Goal: Register for event/course

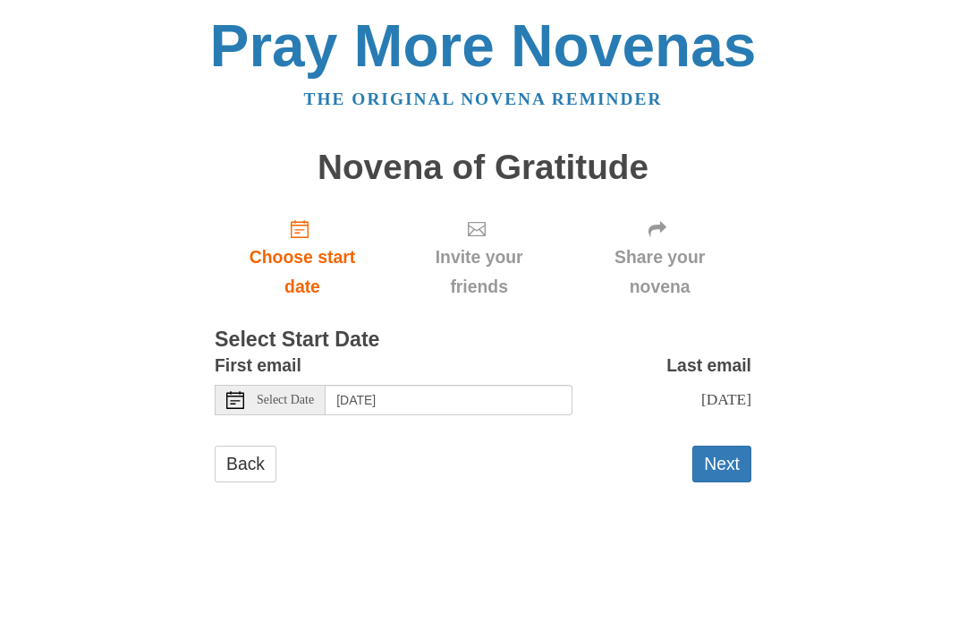
click at [265, 406] on div "Select Date" at bounding box center [270, 400] width 111 height 30
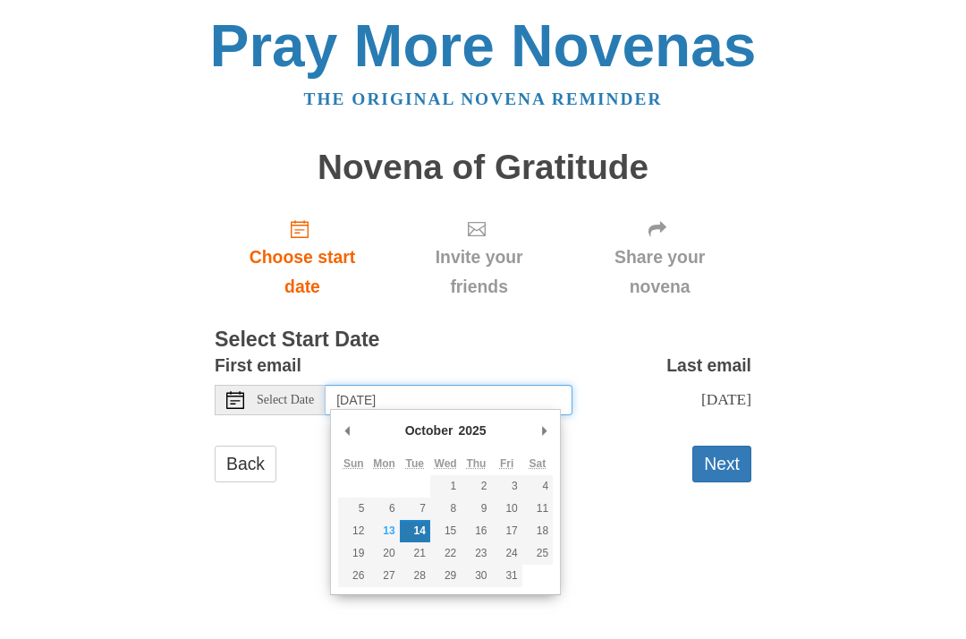
type input "Sunday, October 12th"
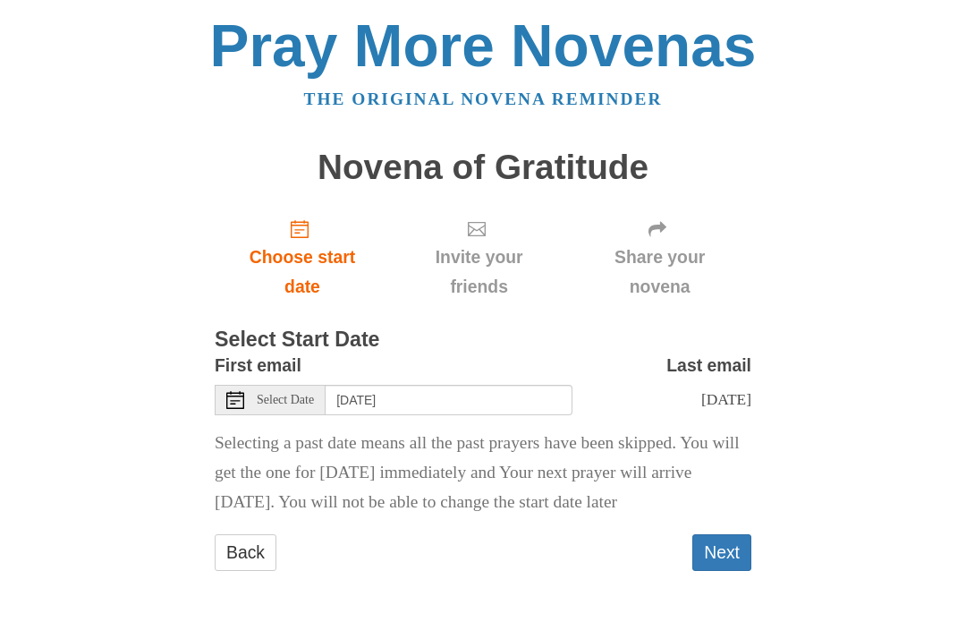
click at [725, 545] on button "Next" at bounding box center [721, 552] width 59 height 37
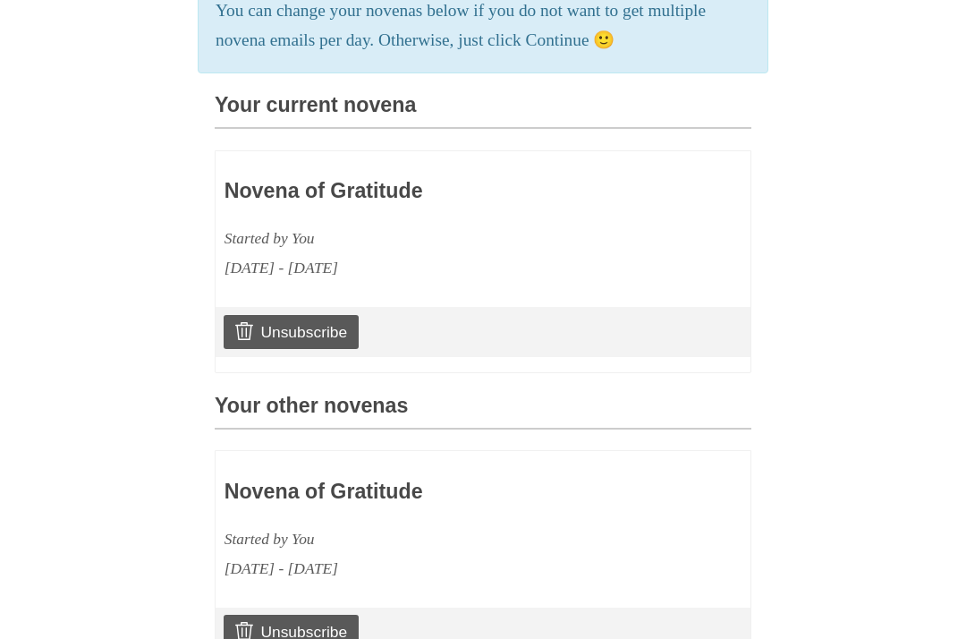
scroll to position [409, 0]
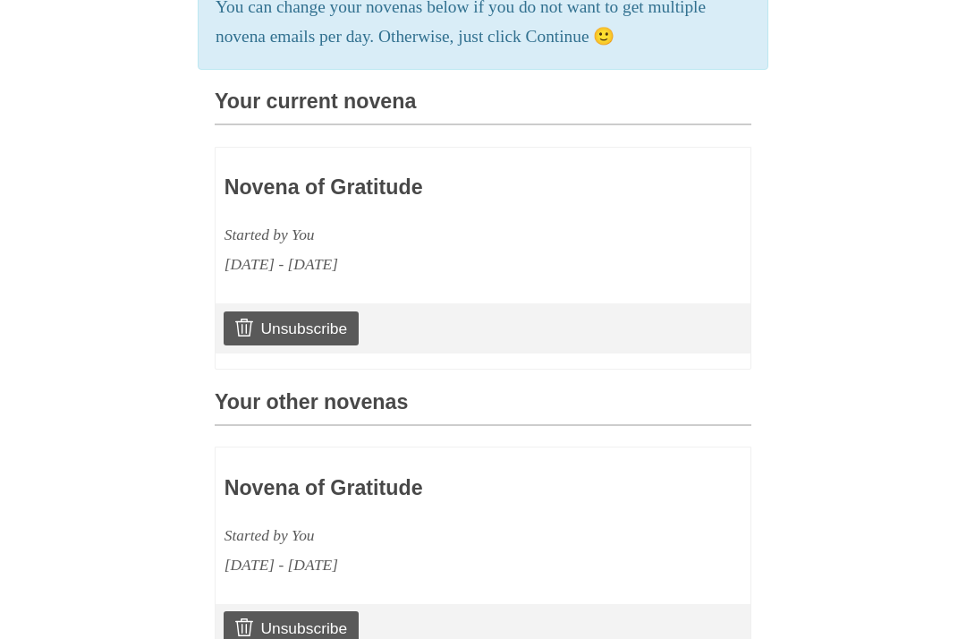
click at [459, 333] on div "Unsubscribe" at bounding box center [483, 328] width 535 height 50
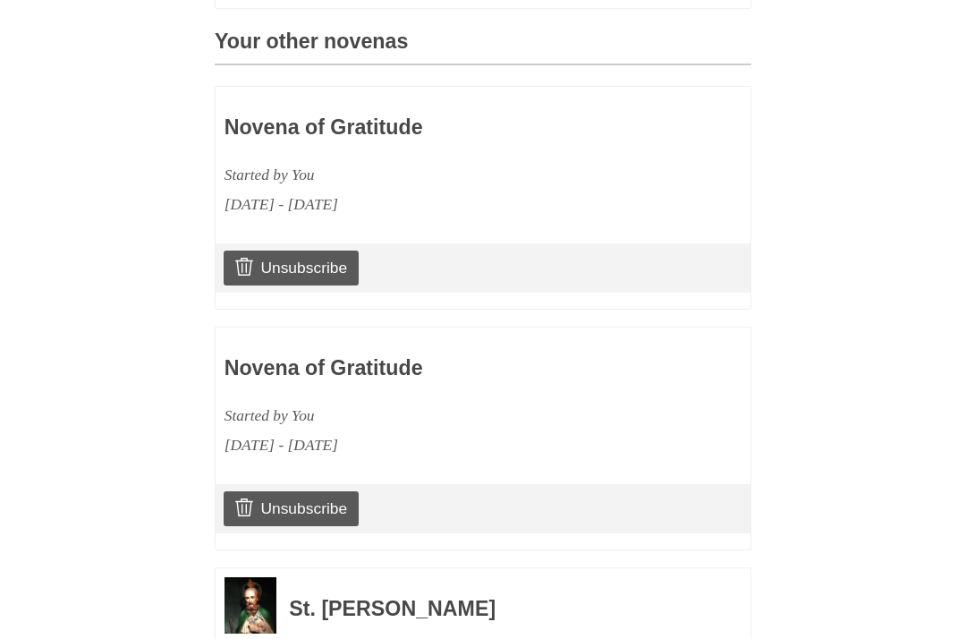
scroll to position [765, 0]
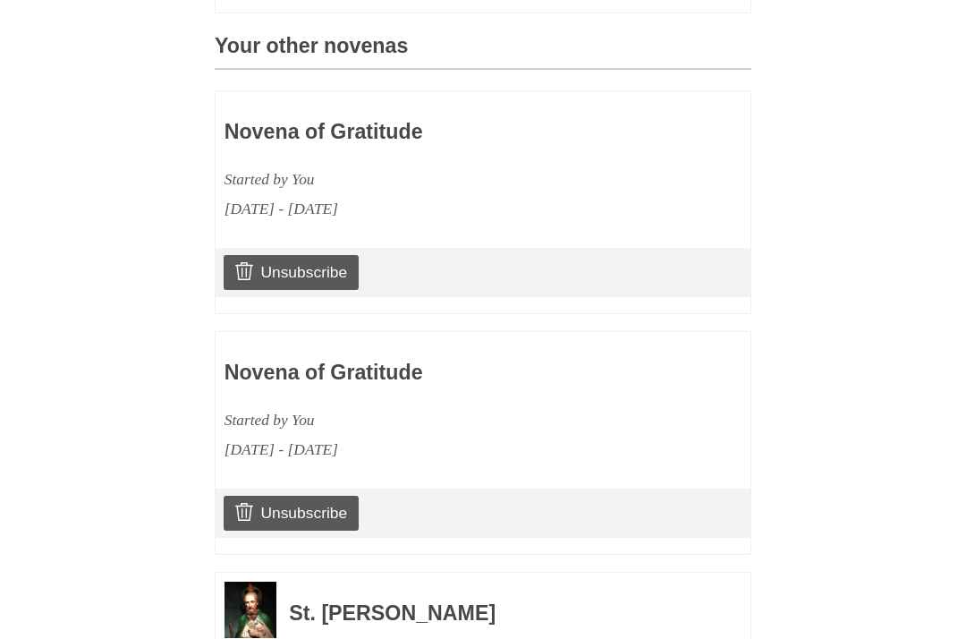
click at [296, 505] on link "Unsubscribe" at bounding box center [291, 513] width 135 height 34
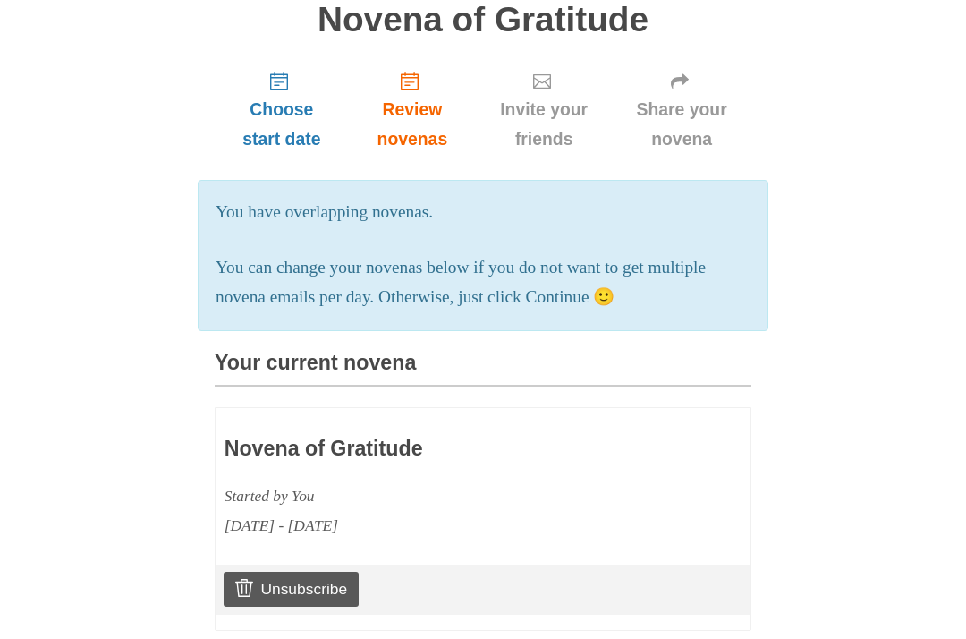
scroll to position [238, 0]
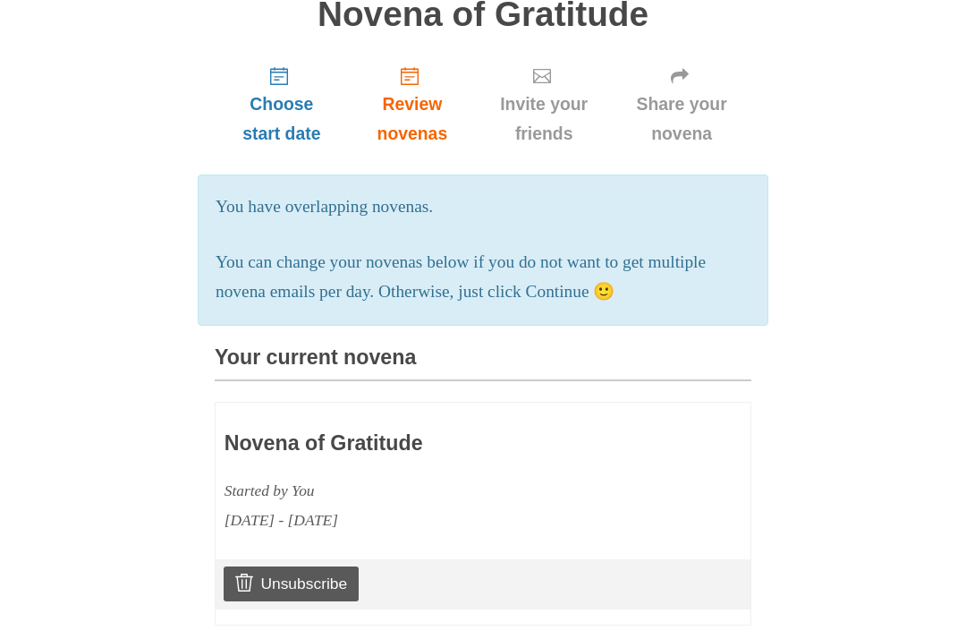
click at [363, 441] on h3 "Novena of Gratitude" at bounding box center [431, 443] width 413 height 23
click at [336, 451] on div "Novena of Gratitude Started by You October 12, 2025 - October 21, 2025" at bounding box center [431, 472] width 413 height 123
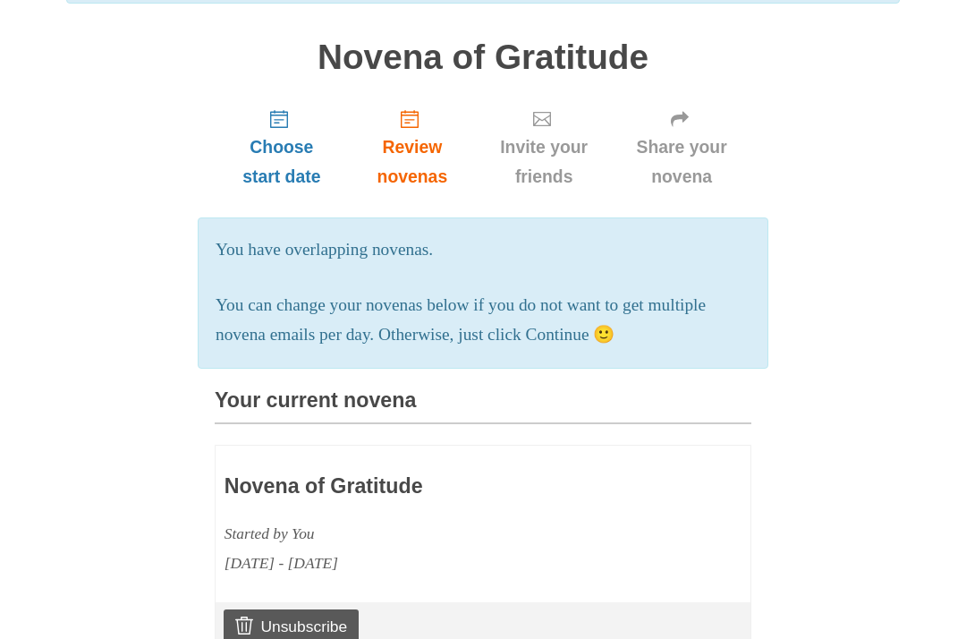
scroll to position [206, 0]
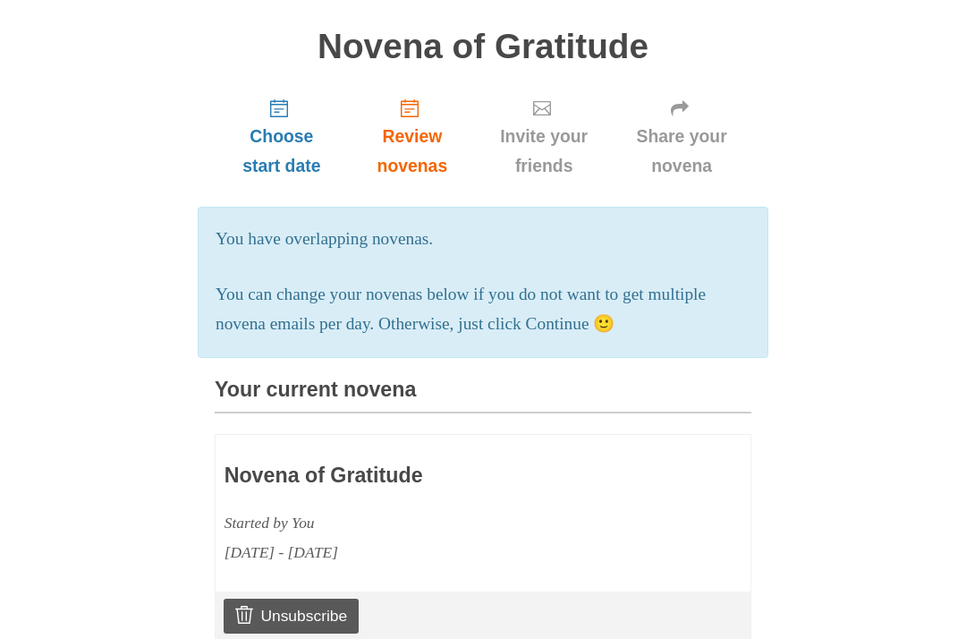
click at [583, 283] on p "You can change your novenas below if you do not want to get multiple novena ema…" at bounding box center [483, 309] width 535 height 59
click at [583, 327] on p "You can change your novenas below if you do not want to get multiple novena ema…" at bounding box center [483, 309] width 535 height 59
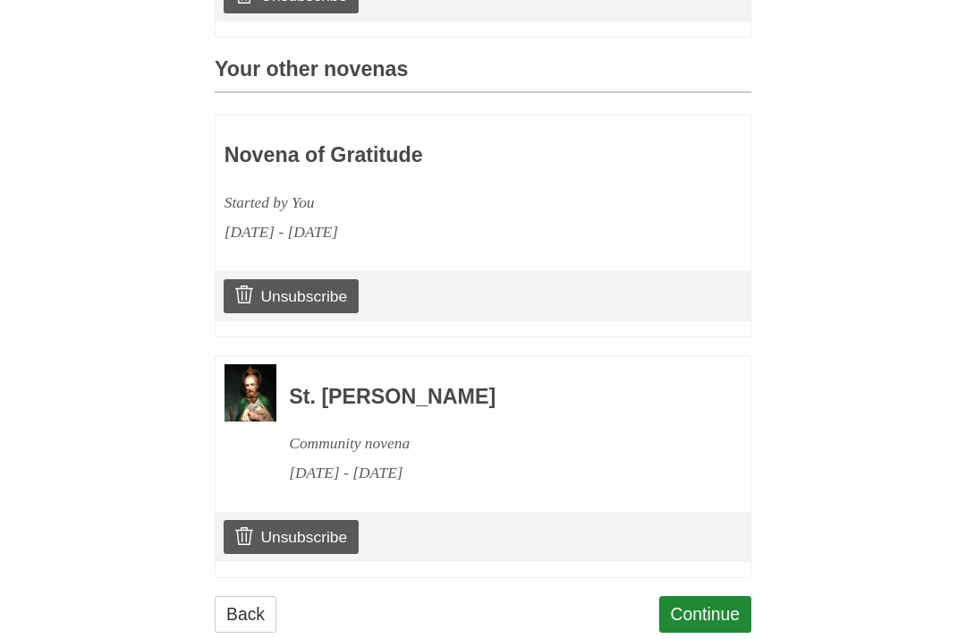
scroll to position [825, 0]
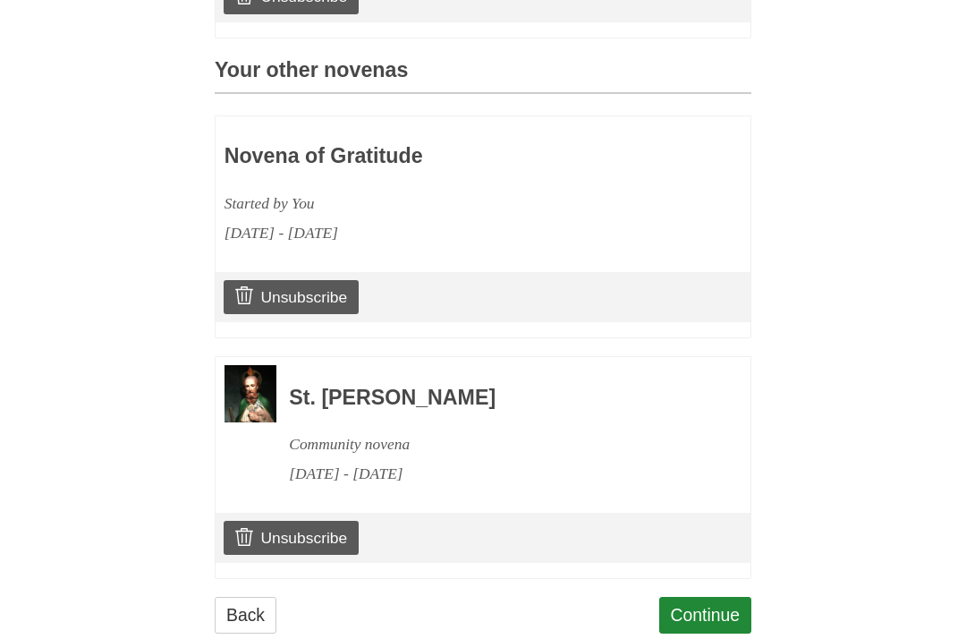
click at [686, 598] on link "Continue" at bounding box center [705, 615] width 93 height 37
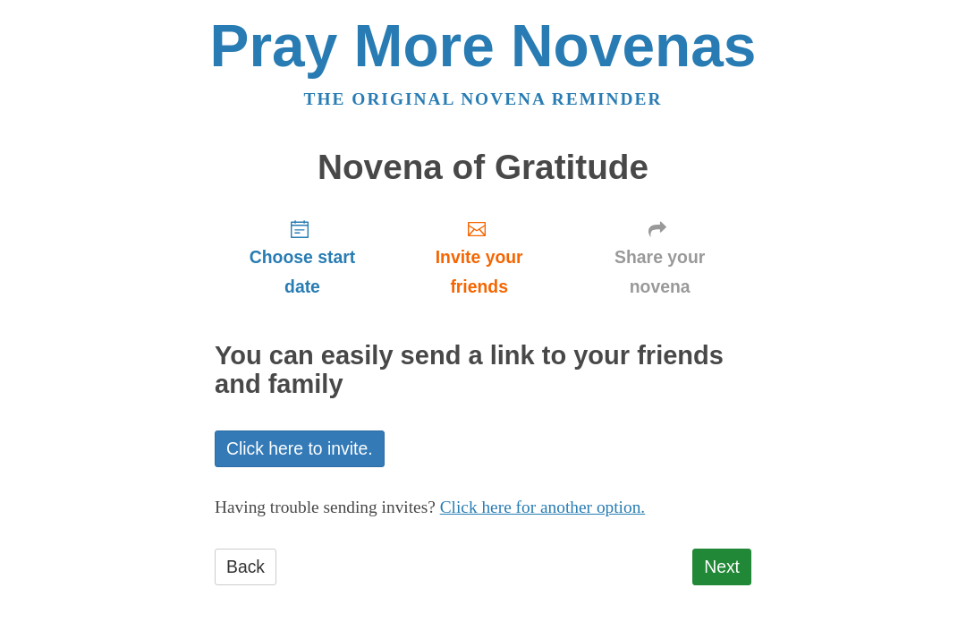
click at [726, 563] on link "Next" at bounding box center [721, 566] width 59 height 37
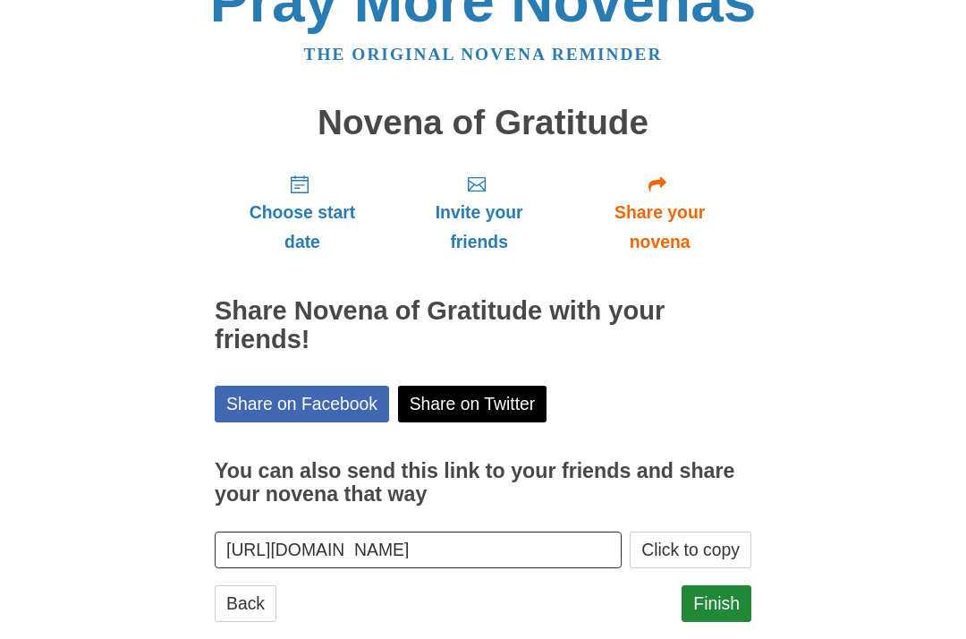
scroll to position [42, 0]
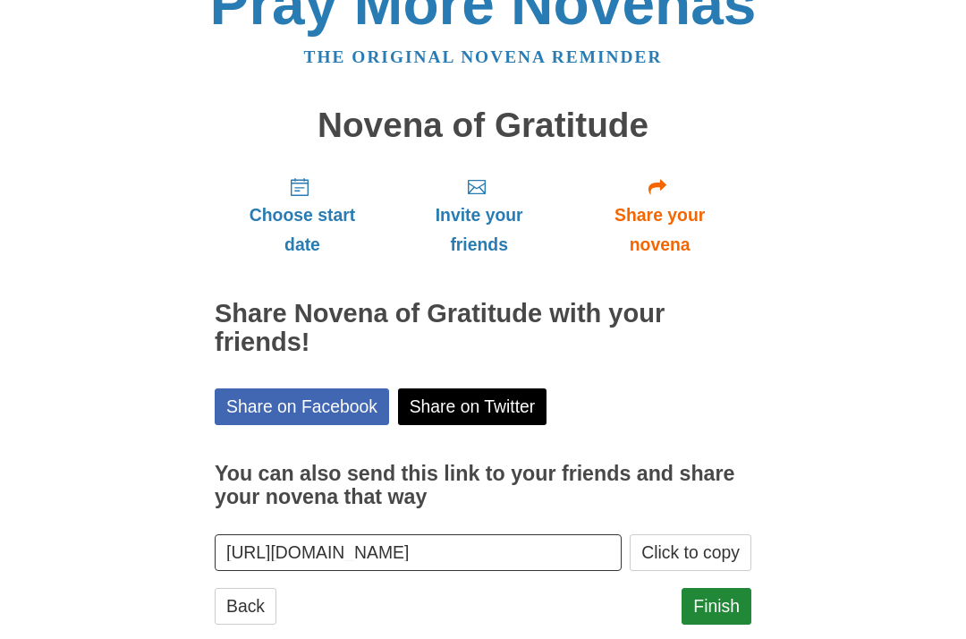
click at [708, 606] on link "Finish" at bounding box center [717, 606] width 70 height 37
